Goal: Information Seeking & Learning: Learn about a topic

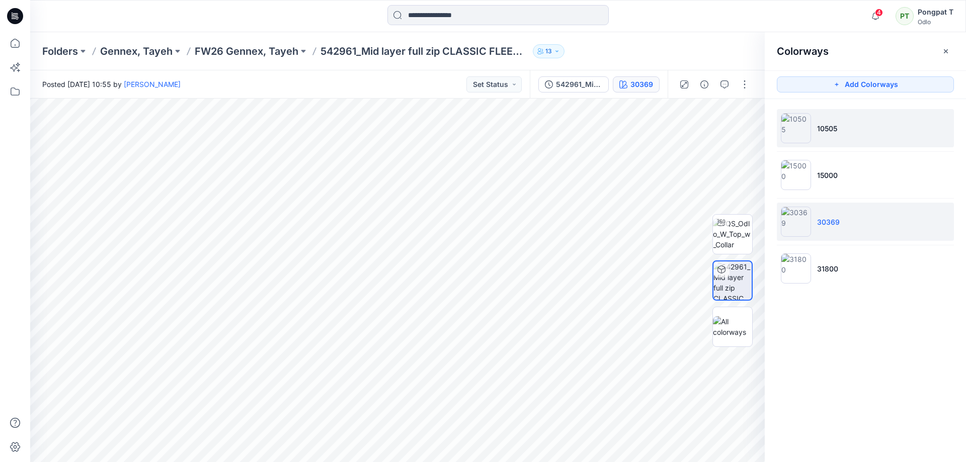
click at [816, 132] on li "10505" at bounding box center [864, 128] width 177 height 38
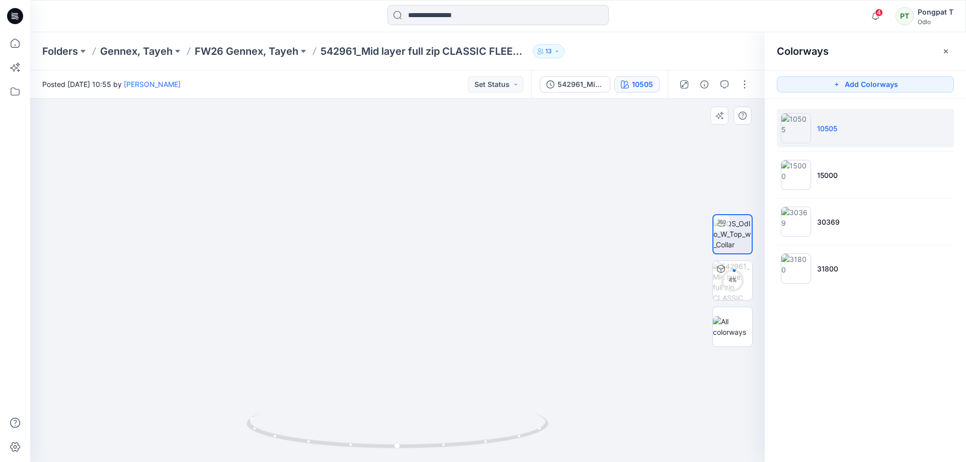
drag, startPoint x: 595, startPoint y: 274, endPoint x: 529, endPoint y: 113, distance: 173.9
click at [452, 132] on img at bounding box center [341, 79] width 917 height 765
drag, startPoint x: 516, startPoint y: 430, endPoint x: 619, endPoint y: 413, distance: 104.1
click at [619, 413] on div at bounding box center [397, 281] width 734 height 364
drag, startPoint x: 458, startPoint y: 448, endPoint x: 595, endPoint y: 441, distance: 137.9
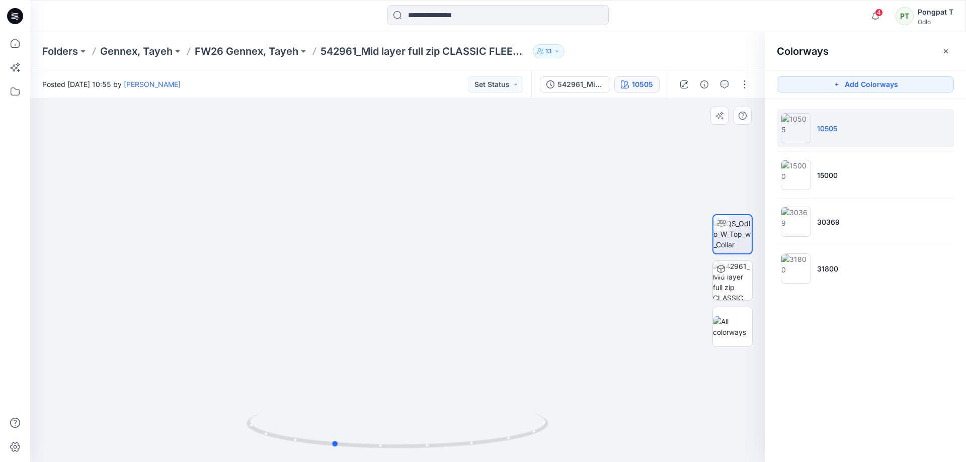
click at [595, 441] on div at bounding box center [397, 281] width 734 height 364
drag, startPoint x: 535, startPoint y: 431, endPoint x: 409, endPoint y: 435, distance: 125.3
drag, startPoint x: 482, startPoint y: 438, endPoint x: 365, endPoint y: 455, distance: 118.9
click at [365, 455] on div at bounding box center [397, 437] width 302 height 50
drag, startPoint x: 575, startPoint y: 217, endPoint x: 708, endPoint y: 194, distance: 134.3
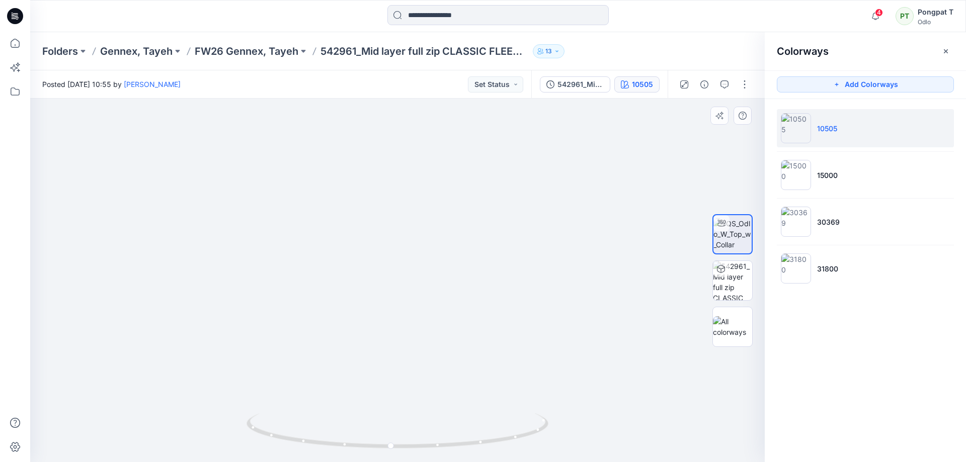
click at [708, 193] on div "10505 All Materials By Piece Select All artwork Hanger loop LBL-16046_Size_wove…" at bounding box center [397, 281] width 734 height 364
drag, startPoint x: 545, startPoint y: 235, endPoint x: 525, endPoint y: 246, distance: 23.2
drag, startPoint x: 530, startPoint y: 311, endPoint x: 526, endPoint y: 210, distance: 101.2
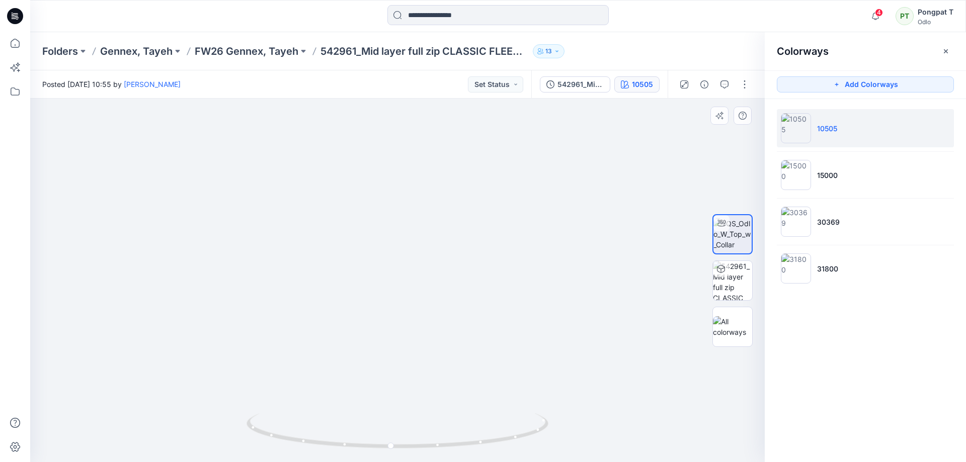
drag, startPoint x: 536, startPoint y: 314, endPoint x: 527, endPoint y: 283, distance: 32.3
click at [435, 455] on div at bounding box center [397, 437] width 302 height 50
drag, startPoint x: 529, startPoint y: 212, endPoint x: 501, endPoint y: 88, distance: 127.4
click at [501, 88] on div "Posted [DATE] 10:55 by [PERSON_NAME] Set Status 542961_Mid layer full zip CLASS…" at bounding box center [497, 266] width 935 height 392
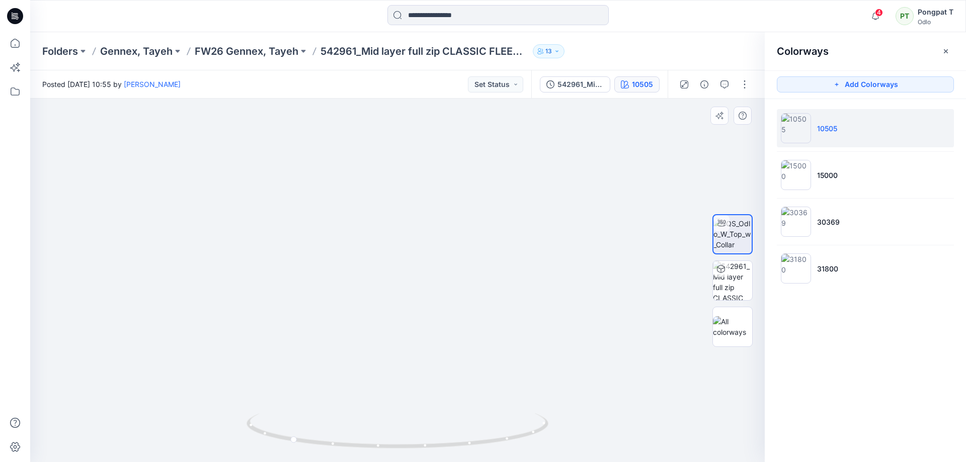
drag, startPoint x: 432, startPoint y: 292, endPoint x: 431, endPoint y: 309, distance: 17.1
drag, startPoint x: 421, startPoint y: 348, endPoint x: 414, endPoint y: 315, distance: 33.4
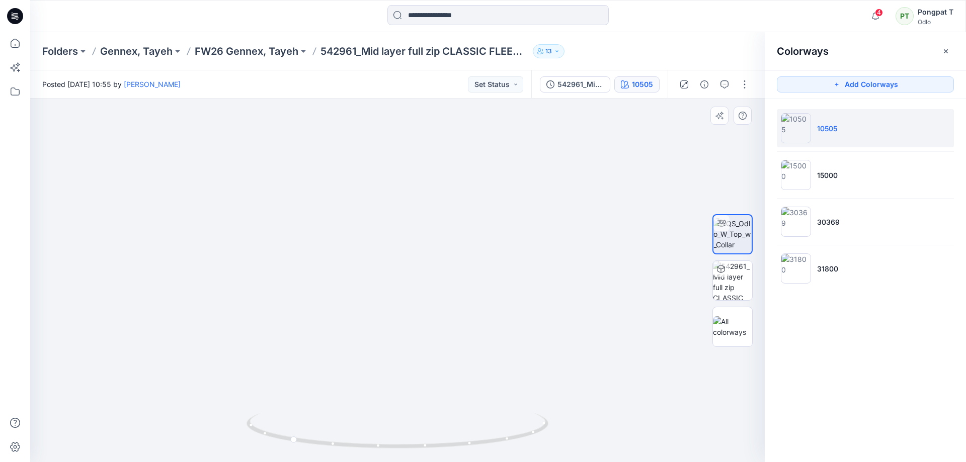
drag, startPoint x: 430, startPoint y: 401, endPoint x: 394, endPoint y: 227, distance: 178.2
drag, startPoint x: 409, startPoint y: 246, endPoint x: 408, endPoint y: 272, distance: 25.2
click at [415, 432] on div at bounding box center [397, 281] width 734 height 364
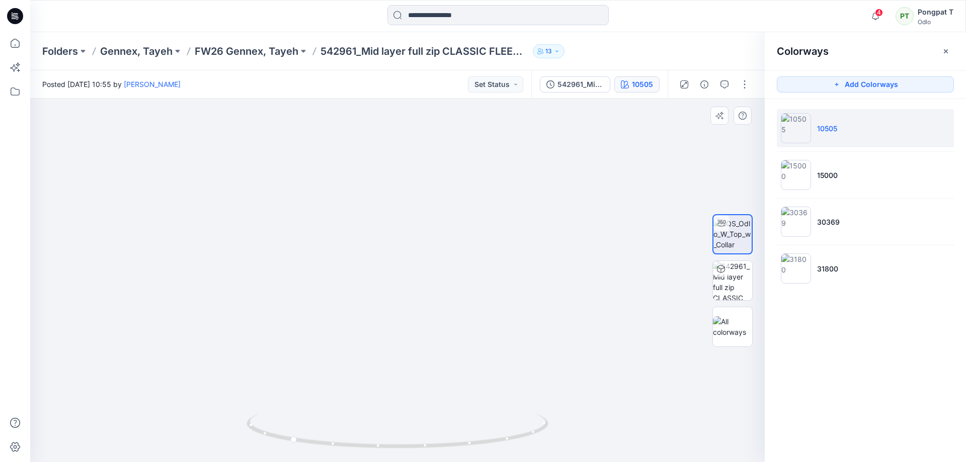
drag, startPoint x: 435, startPoint y: 349, endPoint x: 466, endPoint y: 197, distance: 155.4
click at [435, 391] on img at bounding box center [423, 88] width 1471 height 748
drag, startPoint x: 470, startPoint y: 293, endPoint x: 466, endPoint y: 379, distance: 86.1
click at [466, 379] on img at bounding box center [418, 167] width 1471 height 590
drag, startPoint x: 407, startPoint y: 448, endPoint x: 387, endPoint y: 438, distance: 22.5
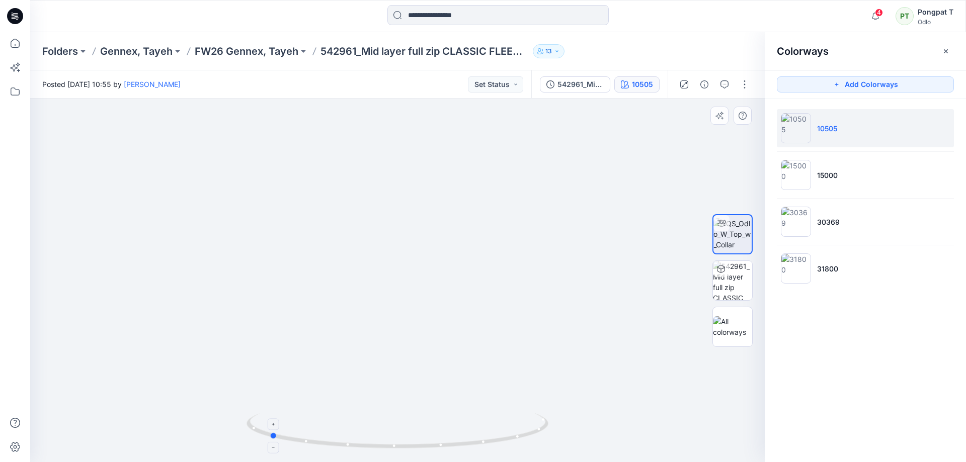
click at [387, 438] on icon at bounding box center [398, 432] width 304 height 38
click at [487, 65] on div "Folders Gennex, Tayeh FW26 Gennex, Tayeh 542961_Mid layer full zip CLASSIC FLEE…" at bounding box center [497, 247] width 935 height 430
drag, startPoint x: 492, startPoint y: 150, endPoint x: 518, endPoint y: 364, distance: 215.8
click at [516, 360] on img at bounding box center [397, 141] width 641 height 641
